Goal: Task Accomplishment & Management: Use online tool/utility

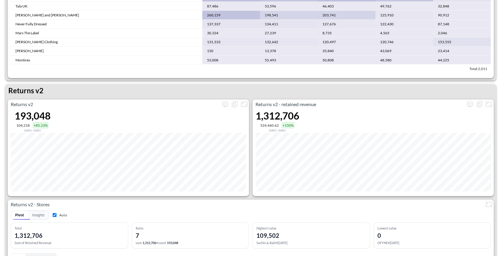
scroll to position [515, 0]
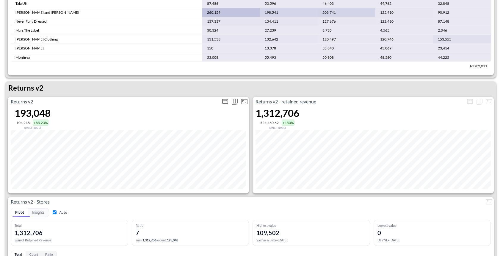
click at [227, 101] on icon "more" at bounding box center [225, 101] width 7 height 7
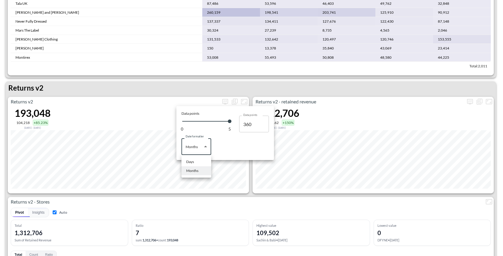
click at [200, 144] on body "BI.P.EYE, Interactive Analytics Dashboards 1 Filters Iso Date [DATE] Global Ord…" at bounding box center [251, 128] width 503 height 256
click at [197, 160] on li "Days" at bounding box center [196, 161] width 30 height 9
type input "Days"
type input "145"
click at [162, 88] on div at bounding box center [251, 128] width 503 height 256
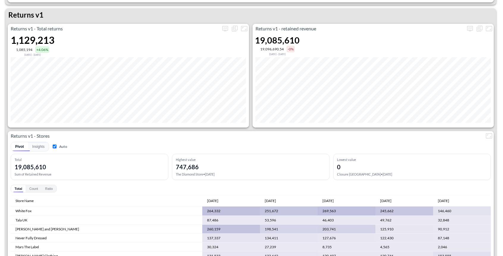
scroll to position [211, 0]
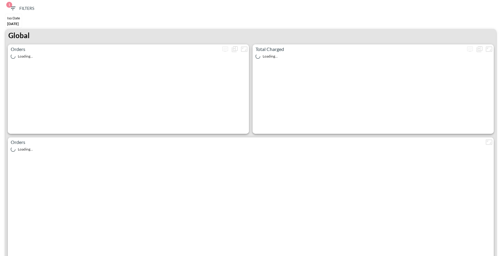
checkbox input "true"
